Goal: Navigation & Orientation: Find specific page/section

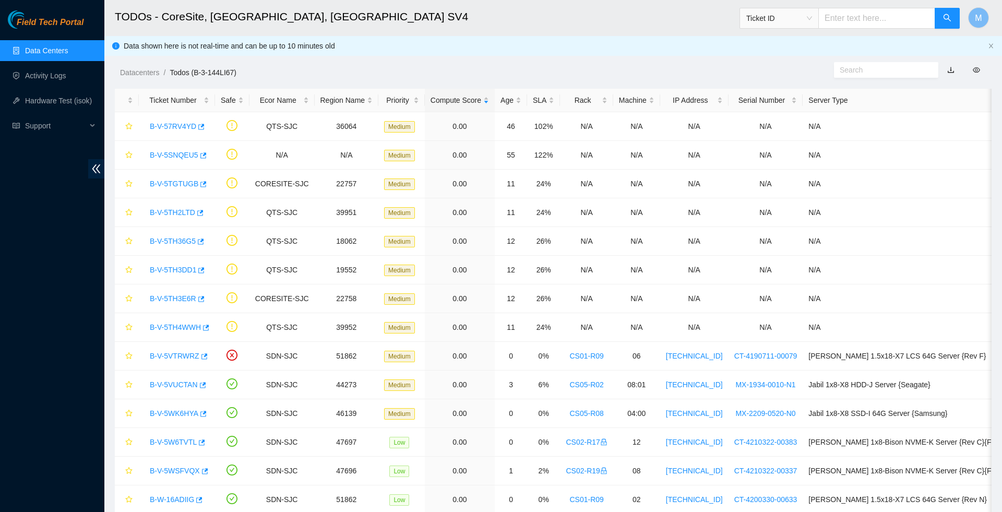
scroll to position [24, 0]
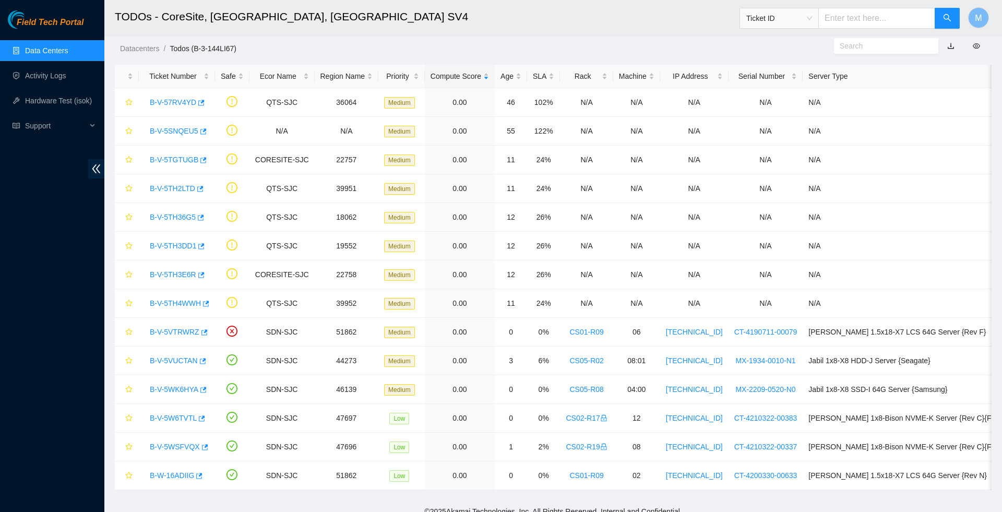
click at [51, 49] on link "Data Centers" at bounding box center [46, 50] width 43 height 8
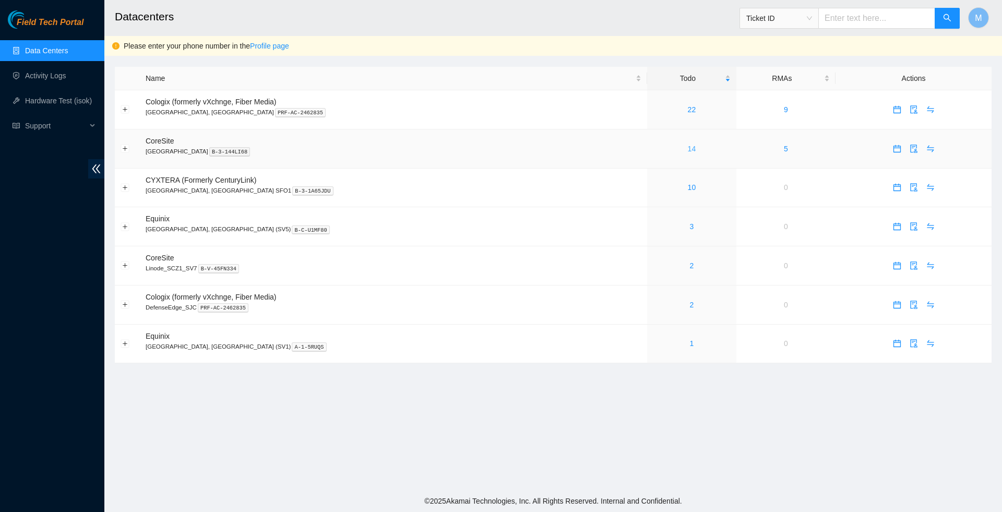
click at [688, 152] on link "14" at bounding box center [692, 149] width 8 height 8
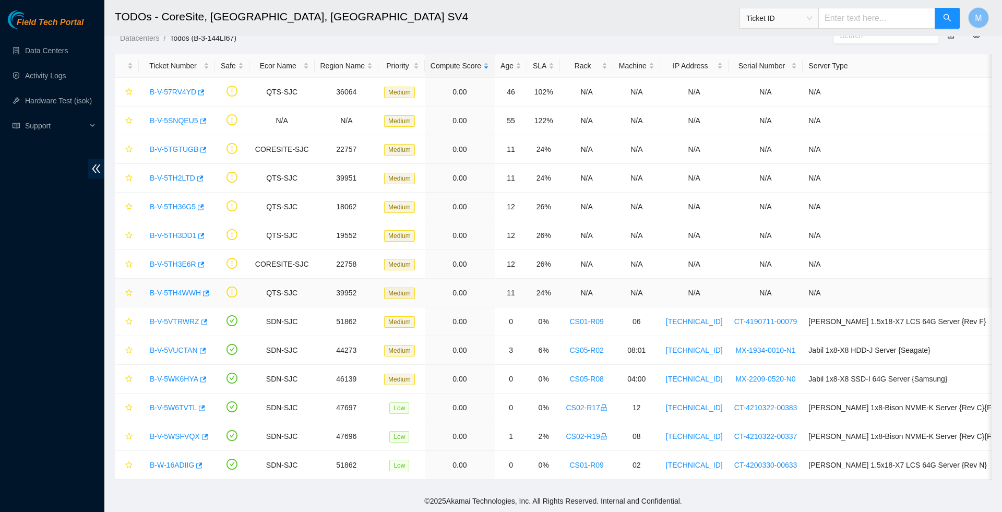
scroll to position [38, 0]
click at [68, 46] on link "Data Centers" at bounding box center [46, 50] width 43 height 8
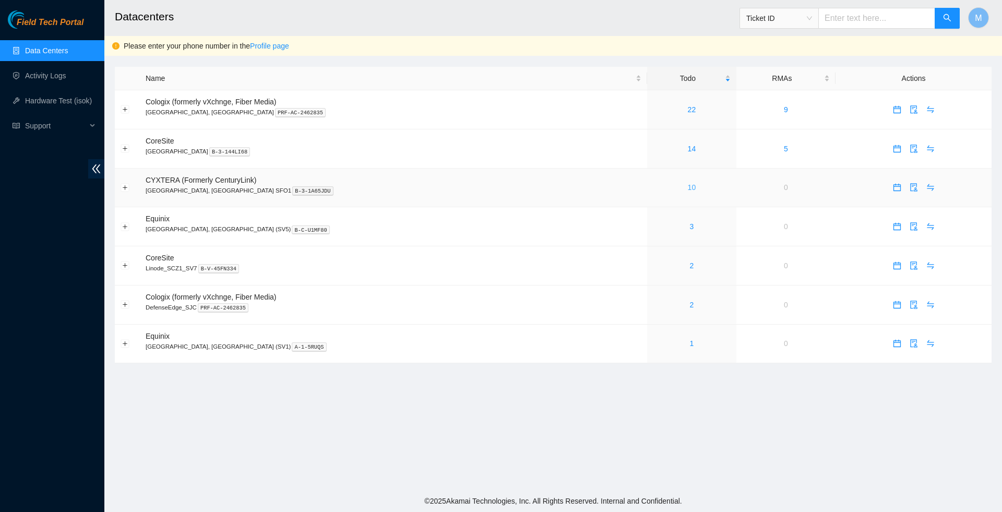
click at [688, 189] on link "10" at bounding box center [692, 187] width 8 height 8
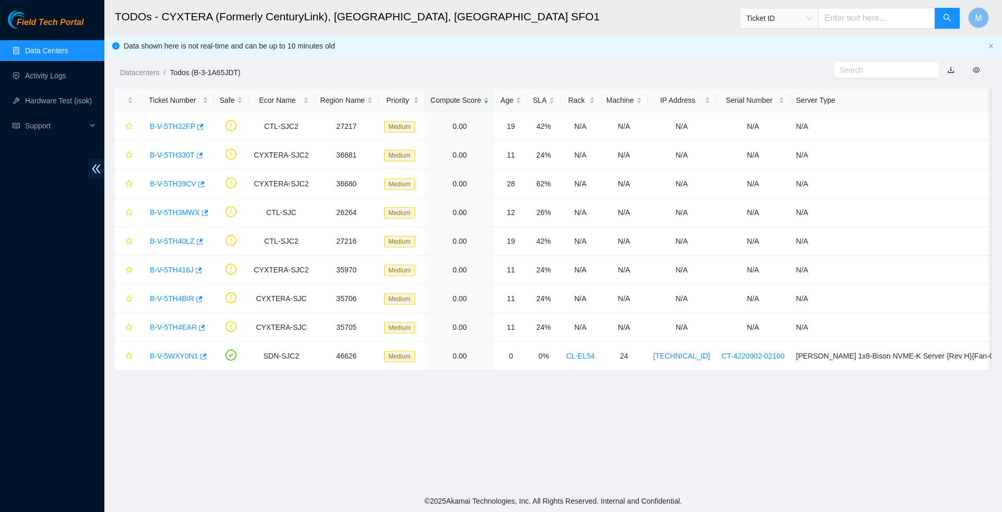
click at [49, 49] on link "Data Centers" at bounding box center [46, 50] width 43 height 8
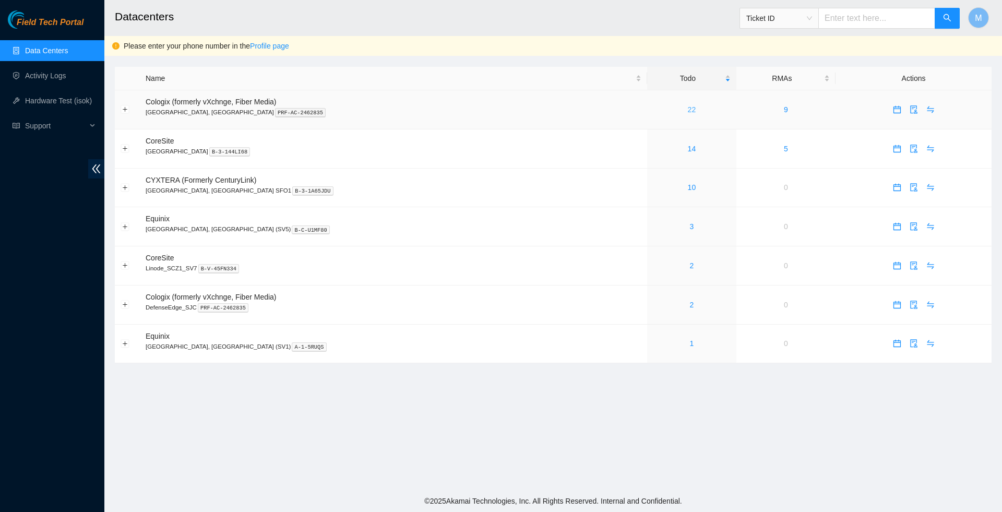
click at [688, 113] on link "22" at bounding box center [692, 109] width 8 height 8
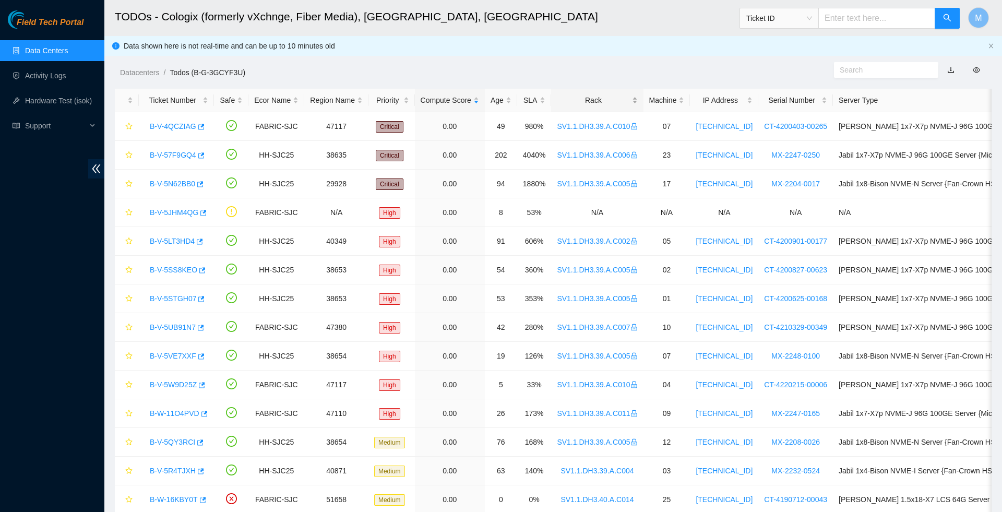
click at [607, 98] on div "Rack" at bounding box center [597, 99] width 80 height 11
